Goal: Navigation & Orientation: Find specific page/section

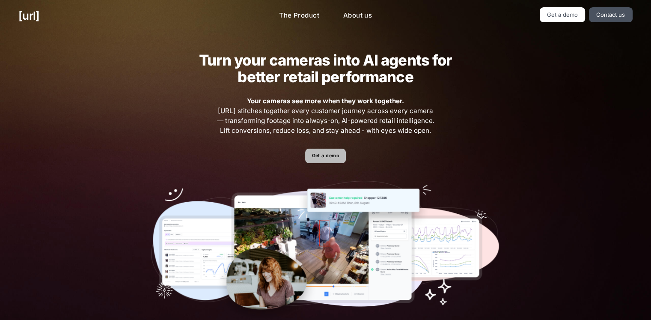
click at [323, 153] on link "Get a demo" at bounding box center [325, 156] width 41 height 15
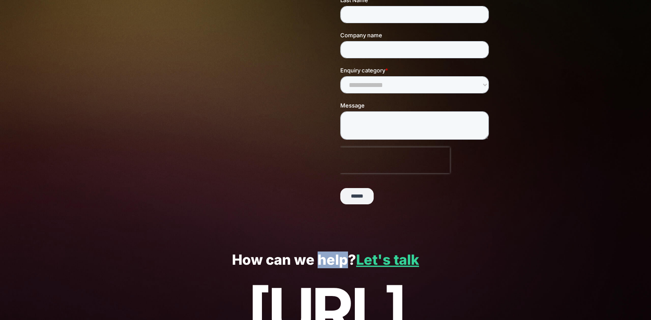
scroll to position [202, 0]
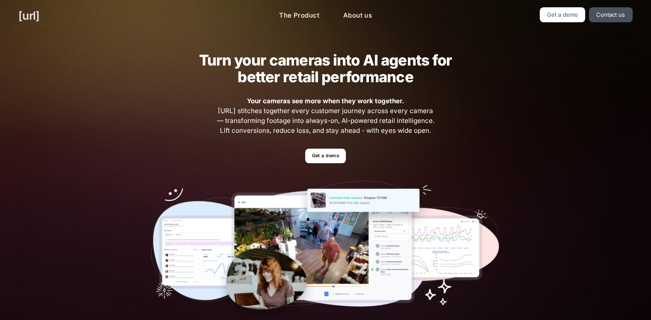
click at [39, 18] on link "[URL]" at bounding box center [28, 15] width 21 height 17
click at [306, 8] on link "The Product" at bounding box center [299, 15] width 54 height 17
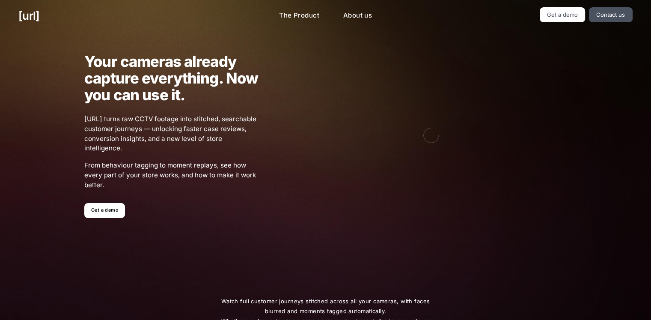
click at [5, 0] on div "[URL] The Product About us Get a demo Contact us" at bounding box center [325, 16] width 651 height 32
